Goal: Information Seeking & Learning: Learn about a topic

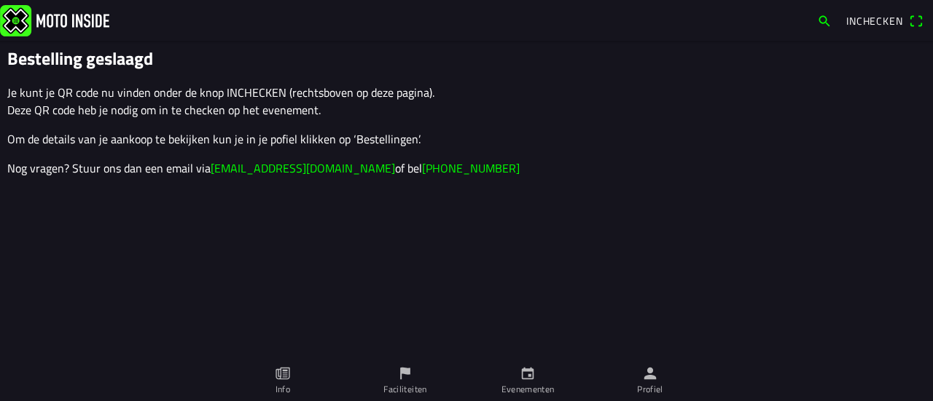
click at [526, 377] on icon "calendar" at bounding box center [527, 374] width 16 height 16
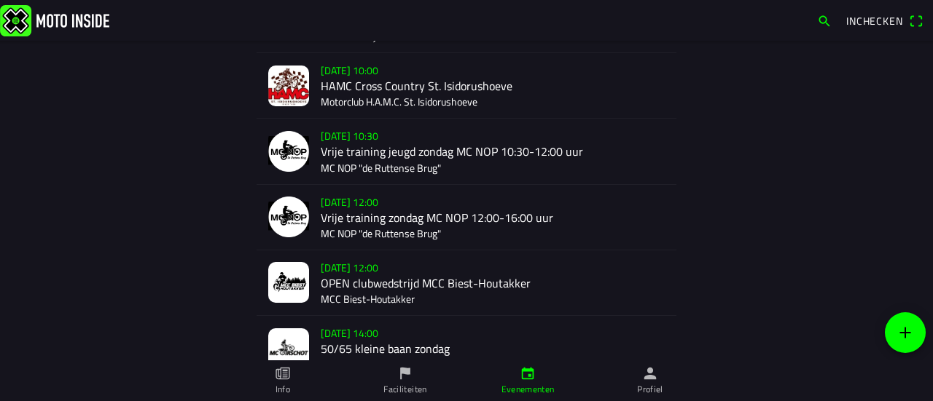
scroll to position [879, 0]
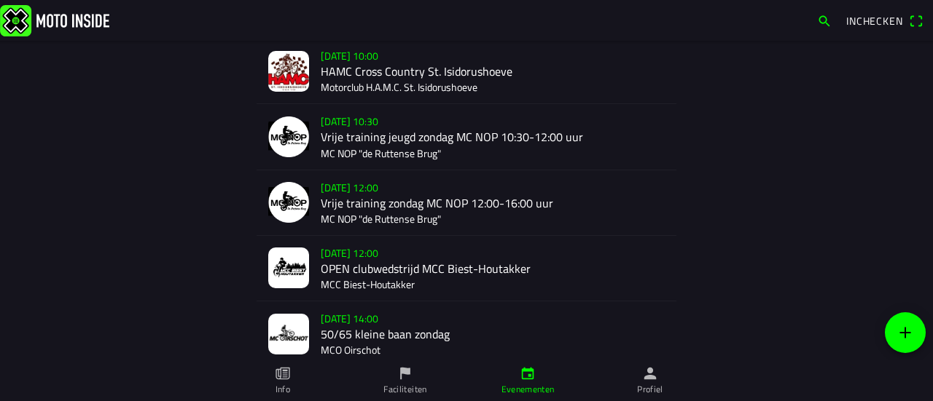
click at [411, 255] on div "[DATE] 12:00 OPEN clubwedstrijd MCC Biest-Houtakker MCC Biest-Houtakker" at bounding box center [493, 268] width 344 height 65
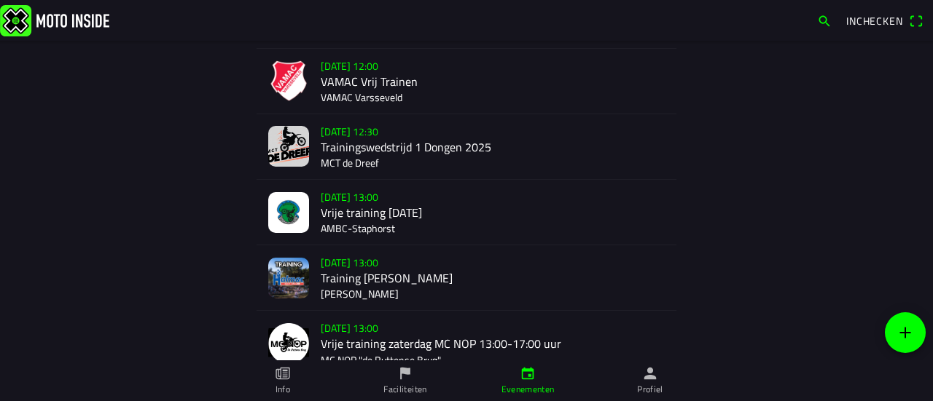
scroll to position [277, 0]
click at [411, 126] on div "[DATE] 12:30 Trainingswedstrijd 1 Dongen 2025 MCT de Dreef" at bounding box center [493, 147] width 344 height 65
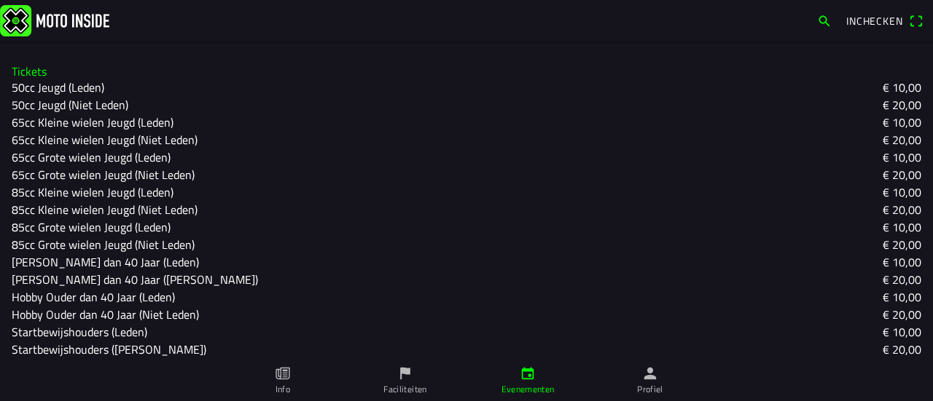
scroll to position [953, 0]
